Goal: Task Accomplishment & Management: Manage account settings

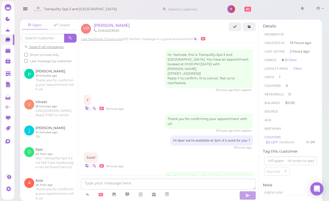
scroll to position [205, 0]
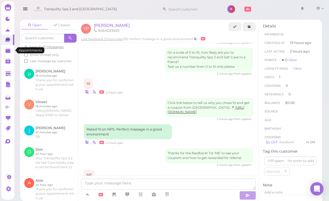
click at [9, 51] on polygon at bounding box center [8, 51] width 5 height 4
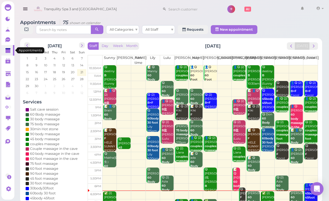
click at [316, 47] on span "next" at bounding box center [313, 45] width 5 height 5
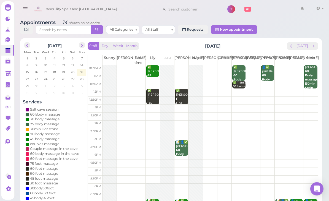
click at [314, 48] on span "next" at bounding box center [313, 45] width 5 height 5
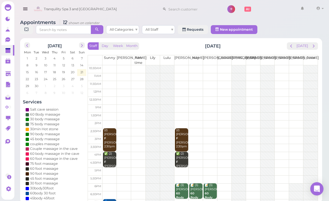
click at [310, 47] on button "[DATE]" at bounding box center [302, 45] width 15 height 7
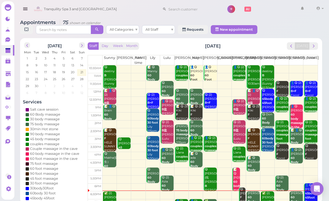
click at [313, 53] on div "Staff Day Week Month [DATE] [DATE] [PERSON_NAME] Part time [PERSON_NAME] [PERSO…" at bounding box center [203, 130] width 231 height 177
click at [310, 49] on button "next" at bounding box center [314, 45] width 9 height 7
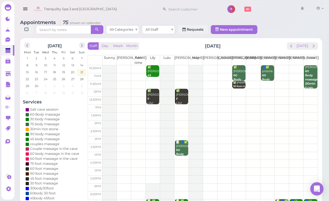
click at [313, 49] on button "next" at bounding box center [314, 45] width 9 height 7
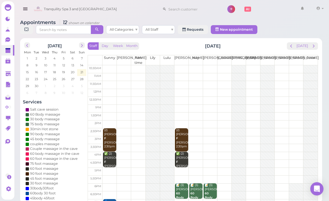
click at [314, 48] on span "next" at bounding box center [313, 45] width 5 height 5
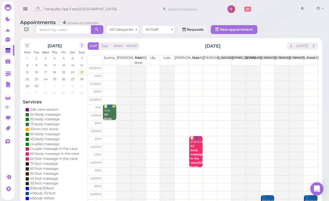
click at [291, 46] on span "prev" at bounding box center [291, 45] width 5 height 5
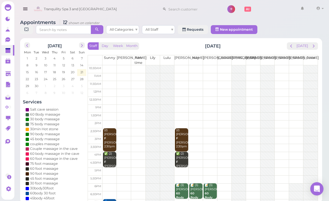
click at [311, 45] on span "next" at bounding box center [313, 45] width 5 height 5
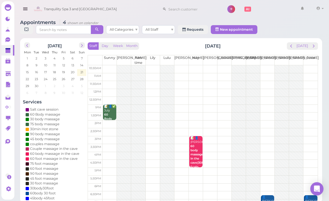
click at [316, 49] on button "next" at bounding box center [314, 45] width 9 height 7
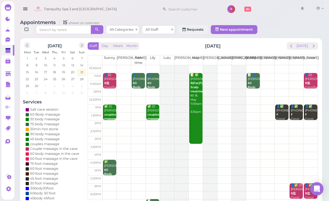
click at [313, 44] on span "next" at bounding box center [313, 45] width 5 height 5
